Goal: Obtain resource: Download file/media

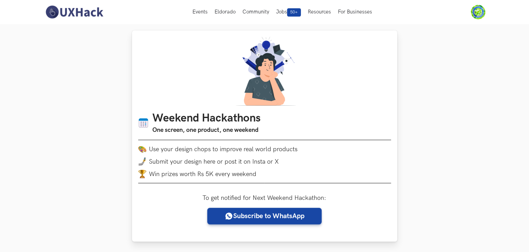
click at [138, 199] on div "Weekend Hackathons One screen, one product, one weekend Use your design chops t…" at bounding box center [264, 135] width 265 height 211
click at [348, 203] on div "Weekend Hackathons One screen, one product, one weekend Use your design chops t…" at bounding box center [264, 135] width 265 height 211
click at [350, 92] on div "Weekend Hackathons One screen, one product, one weekend Use your design chops t…" at bounding box center [264, 135] width 265 height 211
click at [142, 190] on div "Weekend Hackathons One screen, one product, one weekend Use your design chops t…" at bounding box center [264, 135] width 265 height 211
drag, startPoint x: 151, startPoint y: 148, endPoint x: 182, endPoint y: 152, distance: 32.1
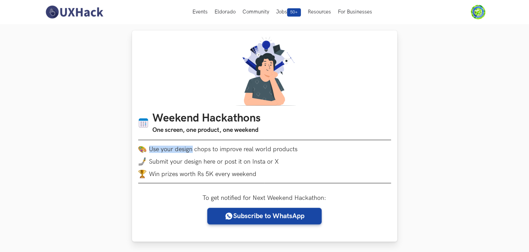
click at [183, 152] on li "Use your design chops to improve real world products" at bounding box center [264, 149] width 253 height 8
click at [182, 152] on li "Use your design chops to improve real world products" at bounding box center [264, 149] width 253 height 8
click at [343, 77] on div "Weekend Hackathons One screen, one product, one weekend Use your design chops t…" at bounding box center [264, 135] width 265 height 211
click at [347, 213] on div "Weekend Hackathons One screen, one product, one weekend Use your design chops t…" at bounding box center [264, 135] width 265 height 211
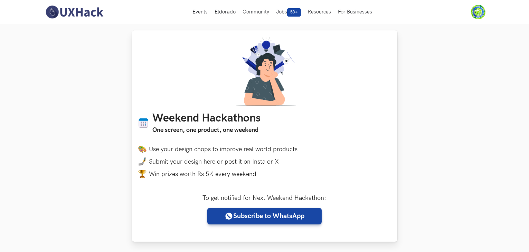
click at [358, 202] on div "Weekend Hackathons One screen, one product, one weekend Use your design chops t…" at bounding box center [264, 135] width 265 height 211
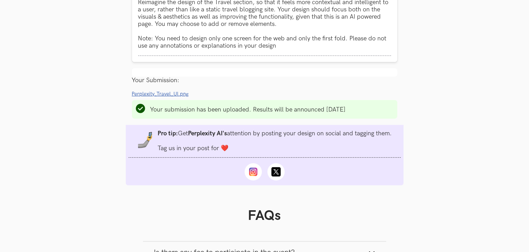
scroll to position [484, 0]
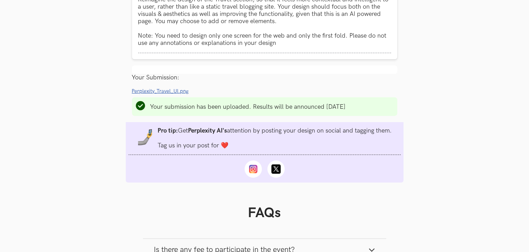
click at [174, 94] on span "Perplexity_Travel_UI.png" at bounding box center [160, 91] width 57 height 6
